Goal: Task Accomplishment & Management: Manage account settings

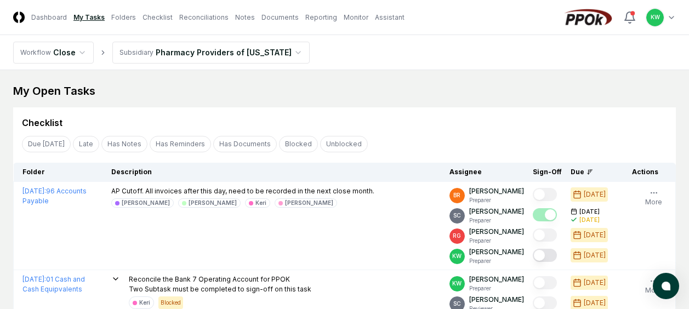
scroll to position [679, 0]
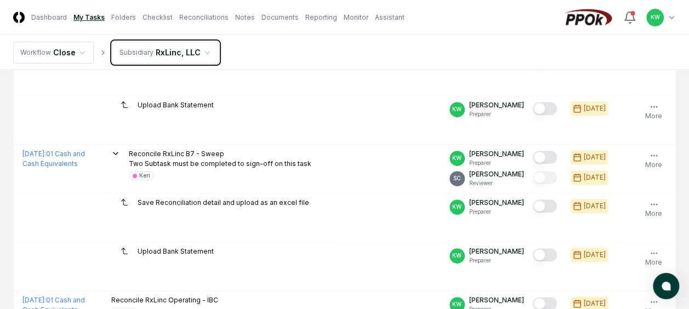
scroll to position [190, 0]
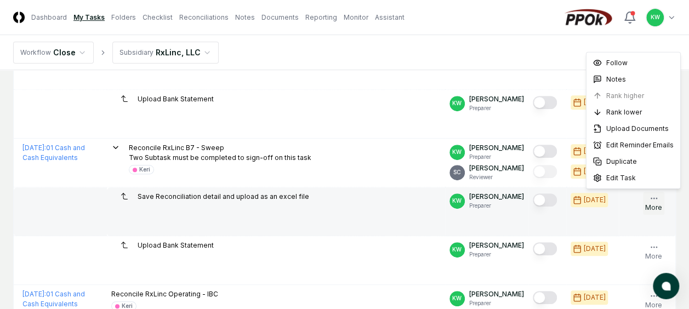
click at [653, 197] on icon "button" at bounding box center [653, 198] width 9 height 9
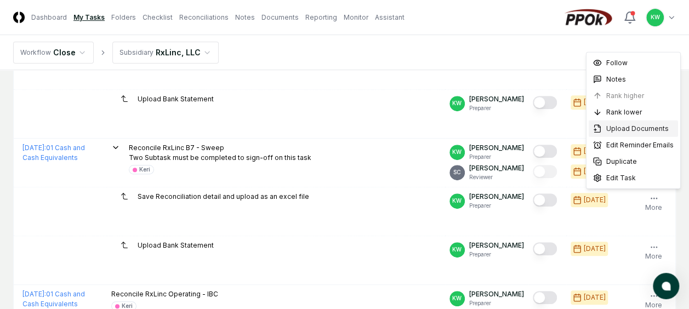
click at [629, 129] on span "Upload Documents" at bounding box center [637, 129] width 62 height 10
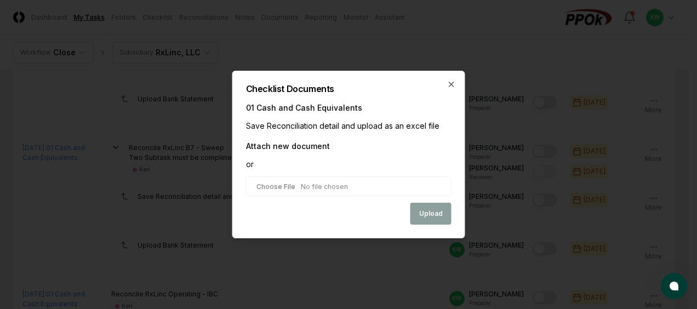
click at [362, 184] on input "file" at bounding box center [348, 186] width 205 height 20
type input "**********"
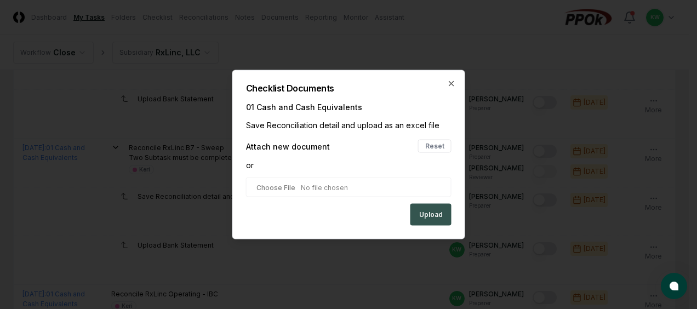
click at [426, 210] on button "Upload" at bounding box center [430, 215] width 41 height 22
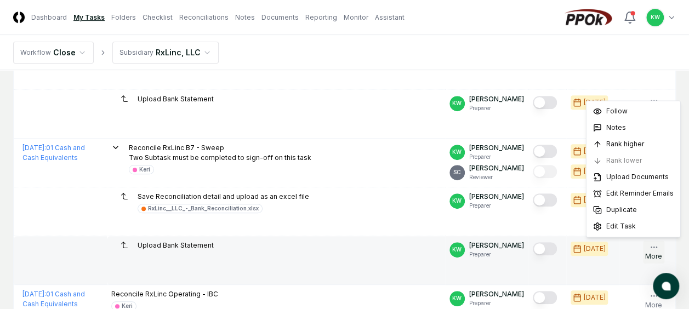
click at [655, 243] on icon "button" at bounding box center [653, 247] width 9 height 9
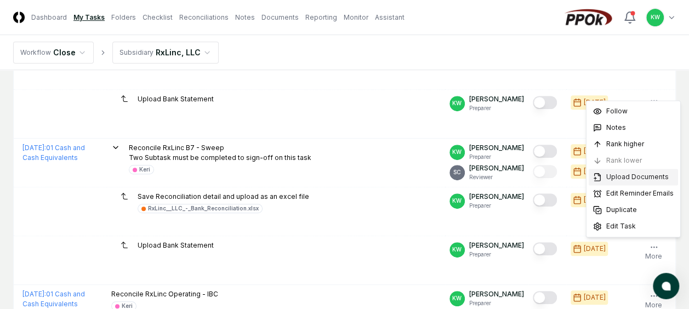
click at [622, 174] on span "Upload Documents" at bounding box center [637, 177] width 62 height 10
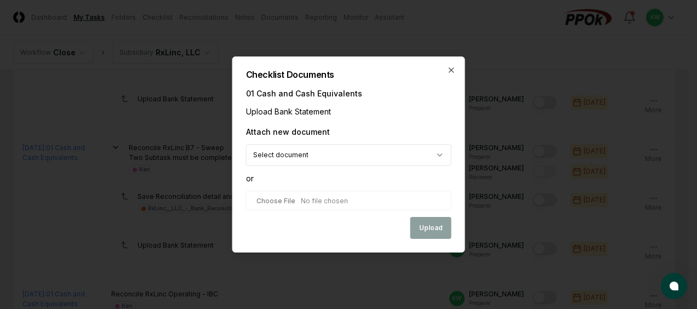
click at [353, 199] on input "file" at bounding box center [348, 201] width 205 height 20
type input "**********"
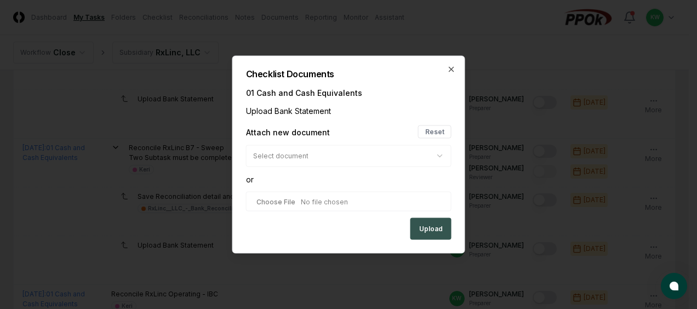
click at [428, 229] on button "Upload" at bounding box center [430, 229] width 41 height 22
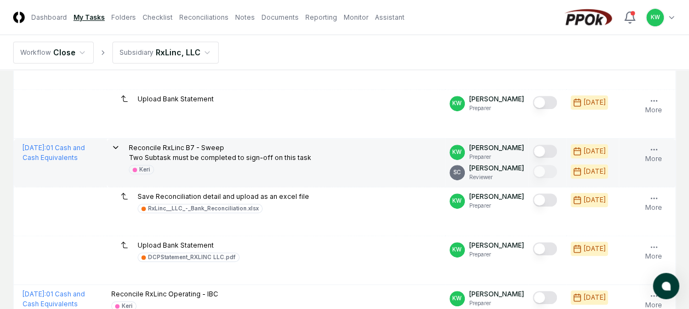
click at [552, 149] on button "Mark complete" at bounding box center [545, 151] width 24 height 13
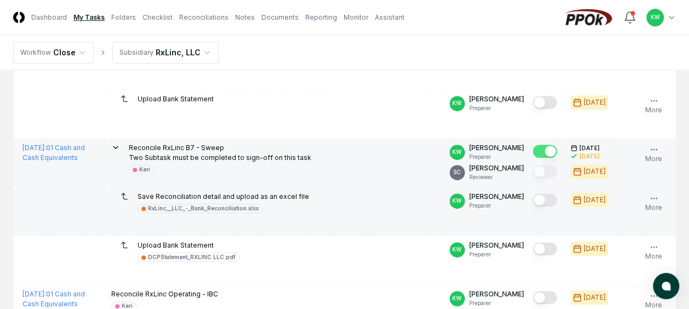
click at [552, 197] on button "Mark complete" at bounding box center [545, 199] width 24 height 13
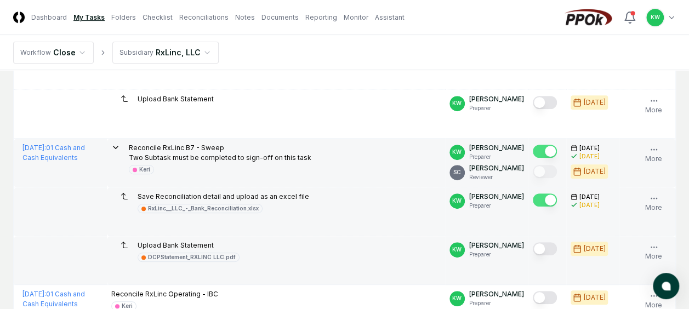
click at [550, 245] on button "Mark complete" at bounding box center [545, 248] width 24 height 13
